Goal: Information Seeking & Learning: Learn about a topic

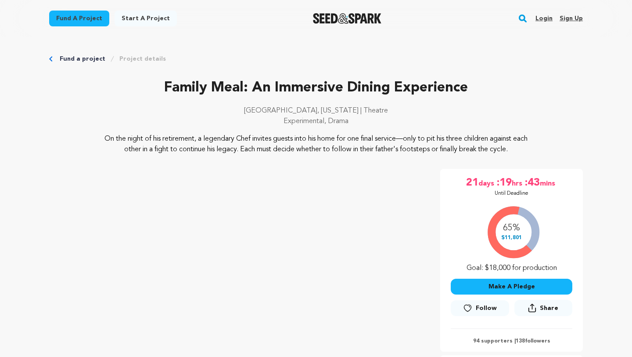
click at [300, 87] on p "Family Meal: An Immersive Dining Experience" at bounding box center [316, 87] width 534 height 21
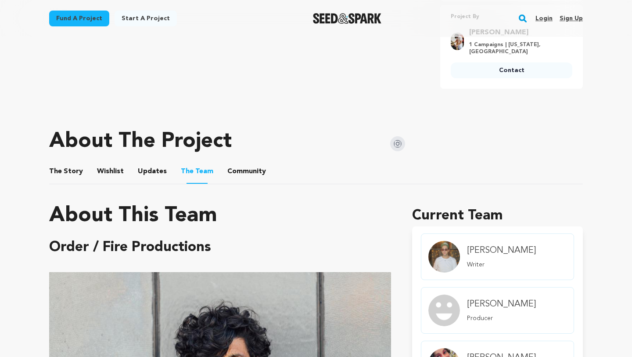
scroll to position [350, 0]
click at [58, 169] on button "The Story" at bounding box center [66, 173] width 21 height 21
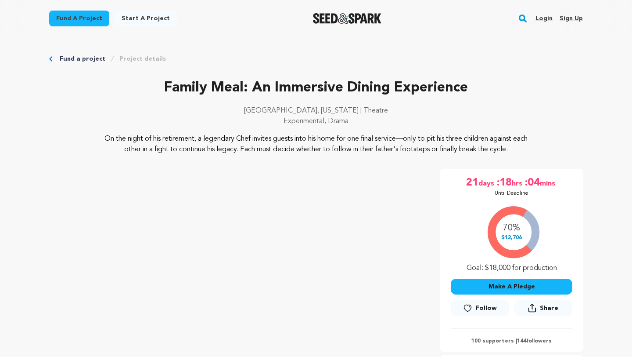
click at [354, 18] on img "Seed&Spark Homepage" at bounding box center [347, 18] width 69 height 11
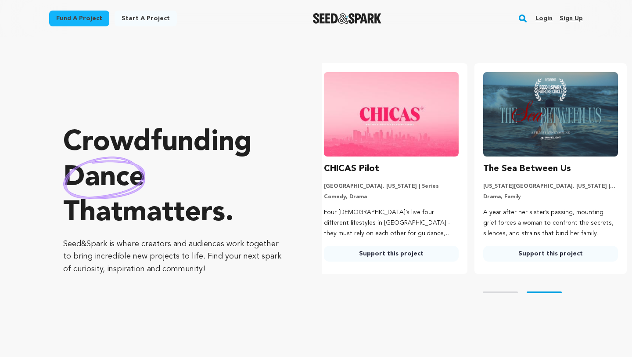
click at [519, 17] on rect "button" at bounding box center [523, 18] width 11 height 11
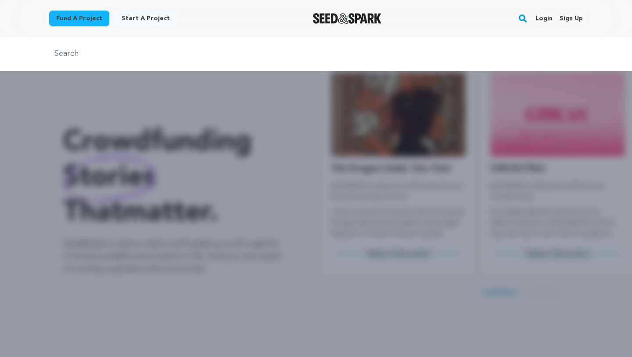
click at [493, 47] on div at bounding box center [316, 54] width 632 height 34
click at [432, 59] on input "text" at bounding box center [316, 53] width 534 height 13
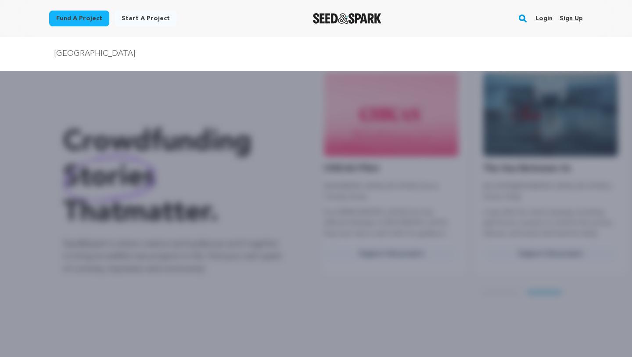
type input "los angeles"
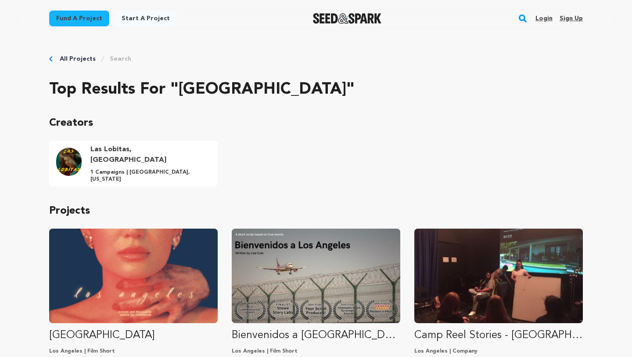
click at [77, 58] on link "All Projects" at bounding box center [78, 58] width 36 height 9
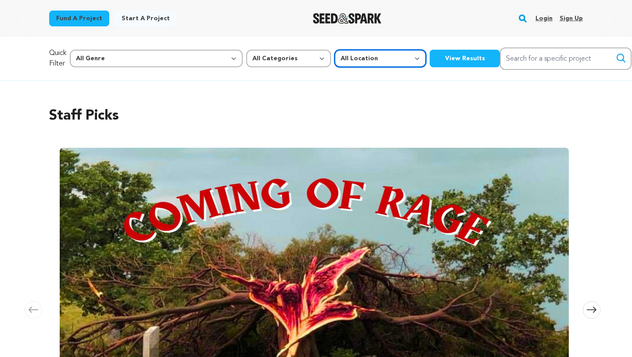
click at [335, 61] on select "All Location Everywhere [GEOGRAPHIC_DATA] [GEOGRAPHIC_DATA]" at bounding box center [381, 59] width 92 height 18
select select "1671"
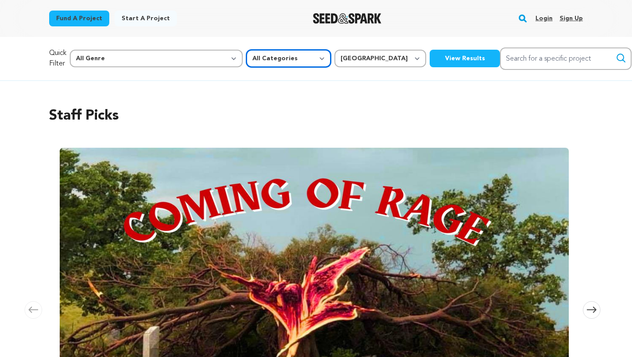
click at [246, 54] on select "All Categories Film Feature Film Short Series Music Video Comics Artist Residen…" at bounding box center [288, 59] width 85 height 18
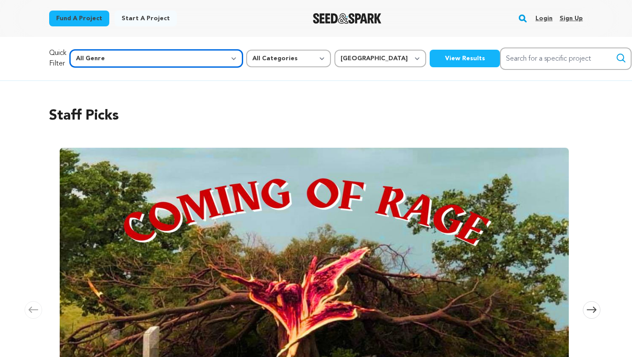
click at [162, 56] on select "All Genre Action Adventure Afrobeat Alternative Ambient Animation Bebop Big Ban…" at bounding box center [156, 59] width 173 height 18
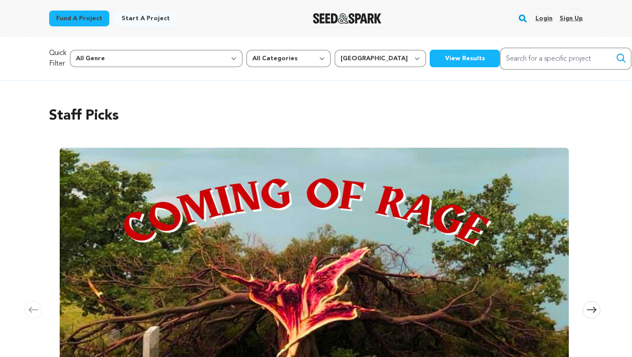
click at [430, 59] on button "View Results" at bounding box center [465, 59] width 70 height 18
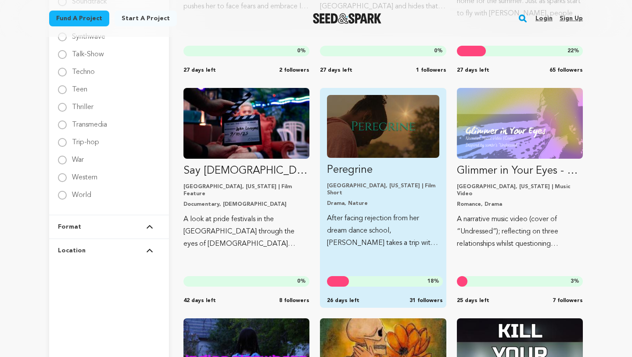
scroll to position [1421, 0]
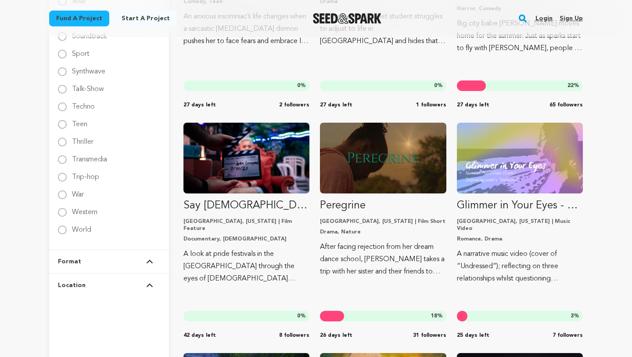
click at [150, 284] on img at bounding box center [149, 285] width 7 height 4
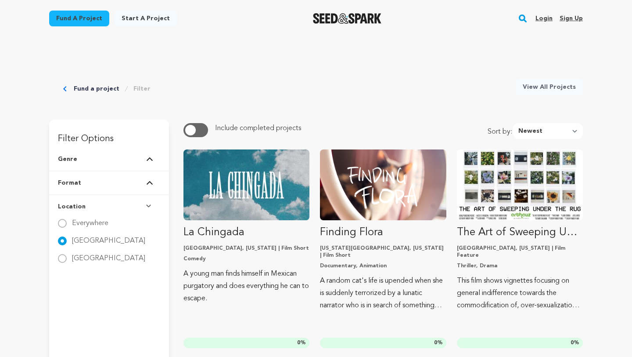
scroll to position [259, 0]
